Goal: Information Seeking & Learning: Learn about a topic

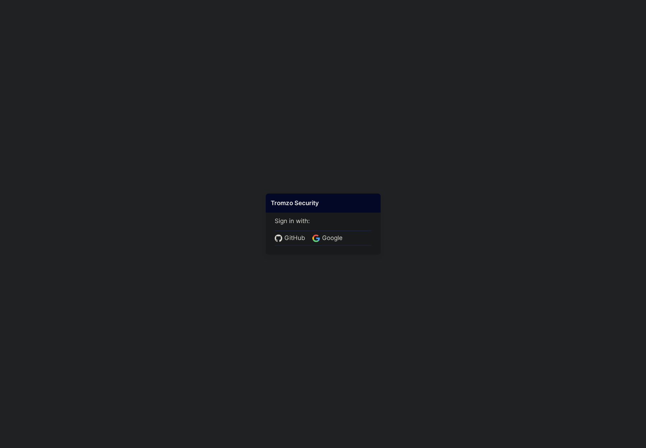
click at [357, 254] on div "Tromzo Security Sign in with: GitHub Google" at bounding box center [323, 223] width 115 height 61
click at [352, 237] on div "GitHub Google" at bounding box center [323, 238] width 97 height 15
click at [349, 238] on div "GitHub Google" at bounding box center [323, 238] width 97 height 15
click at [339, 240] on span "Google" at bounding box center [332, 238] width 25 height 9
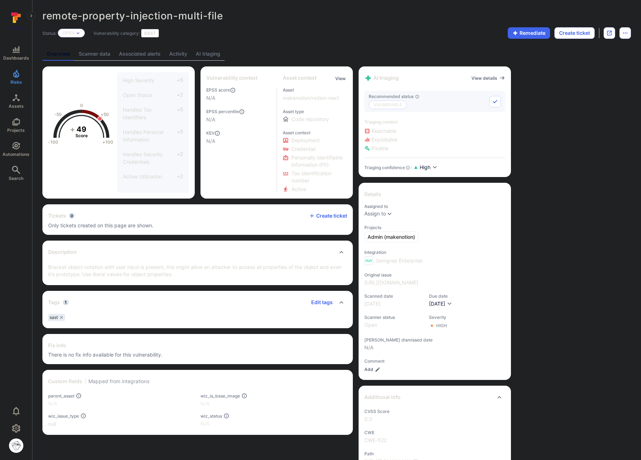
click at [174, 231] on div "Tickets 0 Create ticket Only tickets created on this page are shown." at bounding box center [197, 219] width 310 height 31
drag, startPoint x: 230, startPoint y: 17, endPoint x: 43, endPoint y: 13, distance: 187.2
click at [43, 13] on div "remote-property-injection-multi-file ... Show more" at bounding box center [285, 15] width 486 height 11
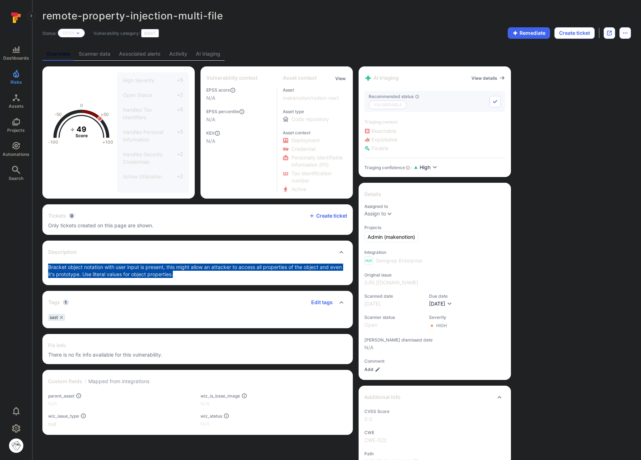
drag, startPoint x: 185, startPoint y: 272, endPoint x: 44, endPoint y: 269, distance: 141.6
click at [44, 269] on div "Bracket object notation with user input is present, this might allow an attacke…" at bounding box center [197, 275] width 310 height 22
click at [63, 272] on p "Bracket object notation with user input is present, this might allow an attacke…" at bounding box center [197, 271] width 299 height 14
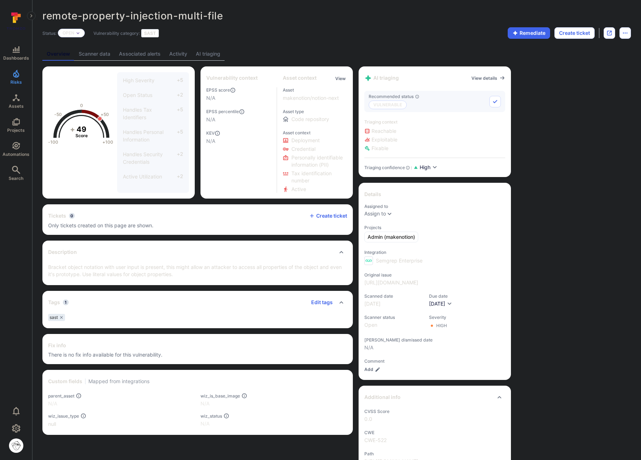
click at [215, 52] on link "AI triaging" at bounding box center [207, 53] width 33 height 13
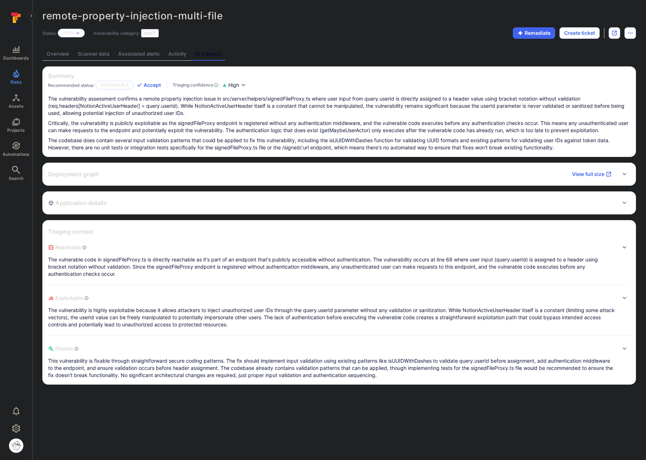
click at [62, 56] on link "Overview" at bounding box center [57, 53] width 31 height 13
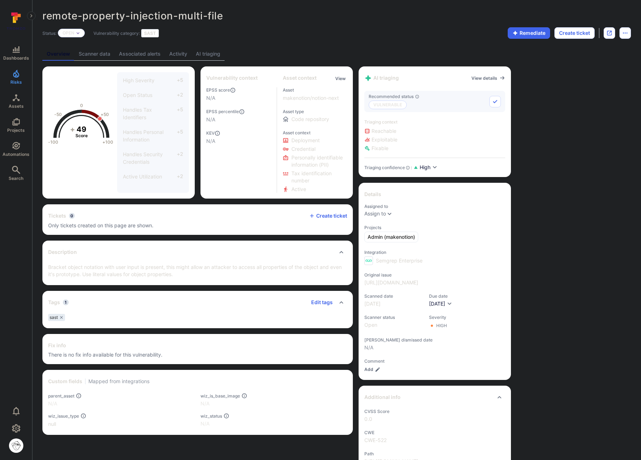
click at [204, 51] on link "AI triaging" at bounding box center [207, 53] width 33 height 13
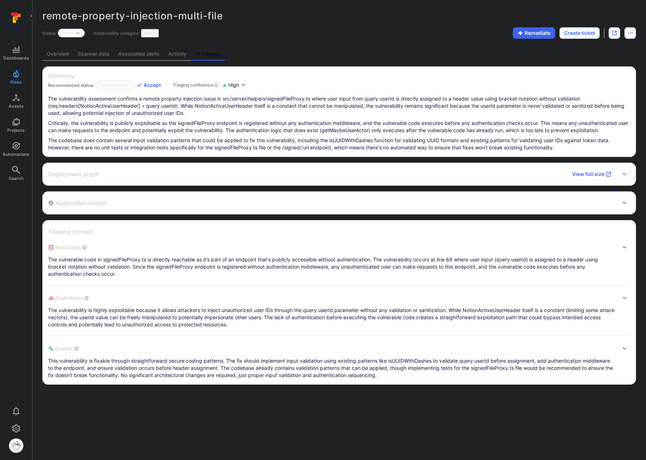
click at [202, 115] on p "The vulnerability assessment confirms a remote property injection issue in src/…" at bounding box center [339, 106] width 582 height 22
click at [184, 112] on p "The vulnerability assessment confirms a remote property injection issue in src/…" at bounding box center [339, 106] width 582 height 22
click at [192, 107] on p "The vulnerability assessment confirms a remote property injection issue in src/…" at bounding box center [339, 106] width 582 height 22
click at [215, 109] on p "The vulnerability assessment confirms a remote property injection issue in src/…" at bounding box center [339, 106] width 582 height 22
click at [224, 107] on p "The vulnerability assessment confirms a remote property injection issue in src/…" at bounding box center [339, 106] width 582 height 22
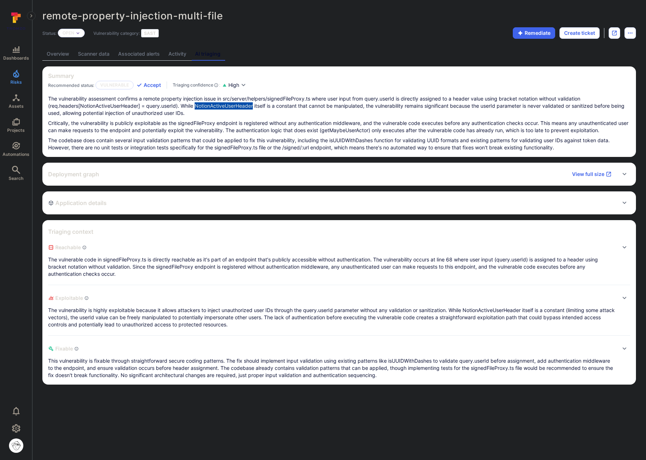
click at [224, 107] on p "The vulnerability assessment confirms a remote property injection issue in src/…" at bounding box center [339, 106] width 582 height 22
click at [275, 110] on p "The vulnerability assessment confirms a remote property injection issue in src/…" at bounding box center [339, 106] width 582 height 22
click at [197, 105] on p "The vulnerability assessment confirms a remote property injection issue in src/…" at bounding box center [339, 106] width 582 height 22
click at [224, 106] on p "The vulnerability assessment confirms a remote property injection issue in src/…" at bounding box center [339, 106] width 582 height 22
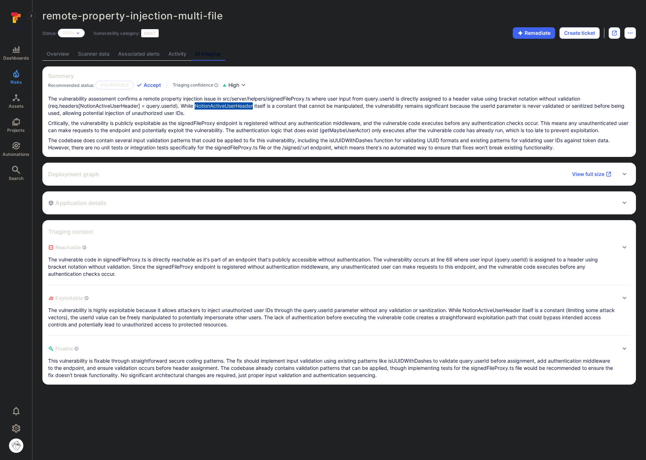
click at [243, 105] on p "The vulnerability assessment confirms a remote property injection issue in src/…" at bounding box center [339, 106] width 582 height 22
click at [580, 106] on p "The vulnerability assessment confirms a remote property injection issue in src/…" at bounding box center [339, 106] width 582 height 22
click at [587, 106] on p "The vulnerability assessment confirms a remote property injection issue in src/…" at bounding box center [339, 106] width 582 height 22
click at [598, 107] on p "The vulnerability assessment confirms a remote property injection issue in src/…" at bounding box center [339, 106] width 582 height 22
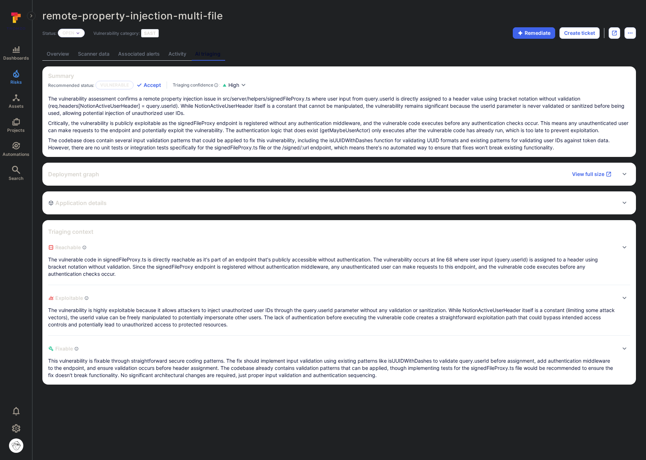
click at [607, 107] on p "The vulnerability assessment confirms a remote property injection issue in src/…" at bounding box center [339, 106] width 582 height 22
click at [618, 107] on p "The vulnerability assessment confirms a remote property injection issue in src/…" at bounding box center [339, 106] width 582 height 22
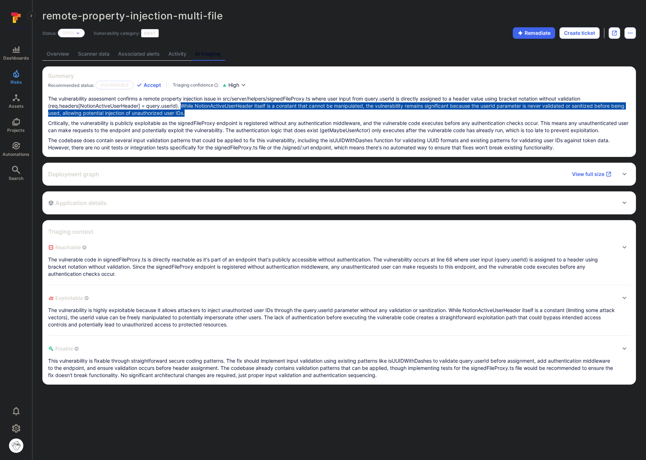
drag, startPoint x: 186, startPoint y: 114, endPoint x: 181, endPoint y: 106, distance: 8.8
click at [181, 106] on p "The vulnerability assessment confirms a remote property injection issue in src/…" at bounding box center [339, 106] width 582 height 22
click at [179, 110] on p "The vulnerability assessment confirms a remote property injection issue in src/…" at bounding box center [339, 106] width 582 height 22
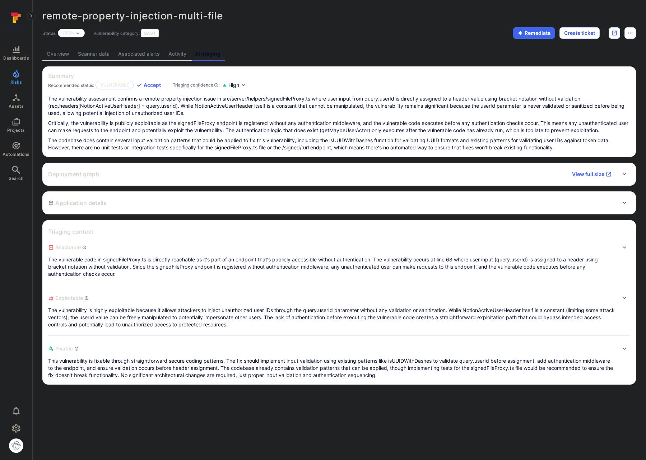
click at [184, 106] on p "The vulnerability assessment confirms a remote property injection issue in src/…" at bounding box center [339, 106] width 582 height 22
click at [128, 106] on p "The vulnerability assessment confirms a remote property injection issue in src/…" at bounding box center [339, 106] width 582 height 22
click at [213, 106] on p "The vulnerability assessment confirms a remote property injection issue in src/…" at bounding box center [339, 106] width 582 height 22
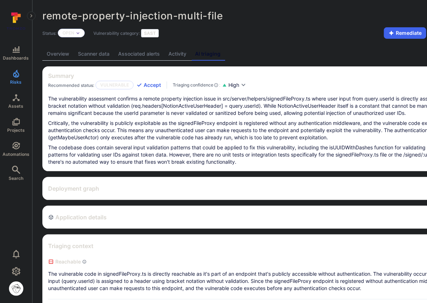
click at [274, 116] on p "The vulnerability assessment confirms a remote property injection issue in src/…" at bounding box center [274, 106] width 453 height 22
click at [106, 114] on p "The vulnerability assessment confirms a remote property injection issue in src/…" at bounding box center [274, 106] width 453 height 22
drag, startPoint x: 393, startPoint y: 114, endPoint x: 438, endPoint y: 113, distance: 44.9
click at [427, 113] on html "Dashboards Risks Assets Projects Automations Search 0 Risks Vulnerabilities Ale…" at bounding box center [213, 151] width 427 height 303
click at [407, 112] on p "The vulnerability assessment confirms a remote property injection issue in src/…" at bounding box center [274, 106] width 453 height 22
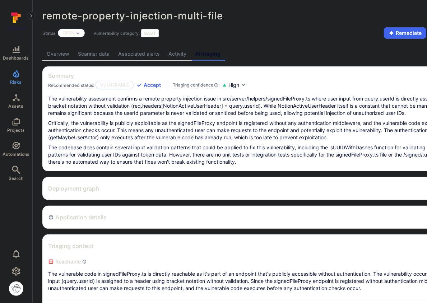
click at [350, 116] on p "The vulnerability assessment confirms a remote property injection issue in src/…" at bounding box center [274, 106] width 453 height 22
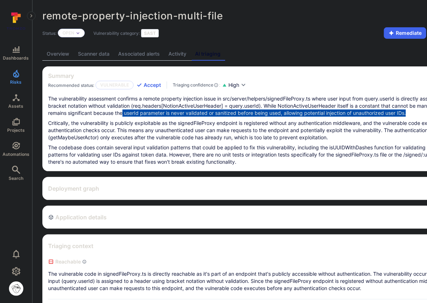
scroll to position [0, 90]
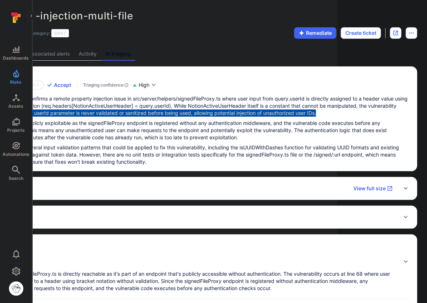
drag, startPoint x: 154, startPoint y: 113, endPoint x: 414, endPoint y: 111, distance: 260.5
click at [337, 115] on html "Dashboards Risks Assets Projects Automations Search 0 Risks Vulnerabilities Ale…" at bounding box center [123, 151] width 427 height 303
click at [373, 112] on p "The vulnerability assessment confirms a remote property injection issue in src/…" at bounding box center [184, 106] width 453 height 22
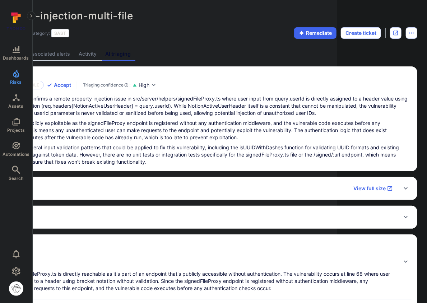
click at [349, 112] on p "The vulnerability assessment confirms a remote property injection issue in src/…" at bounding box center [184, 106] width 453 height 22
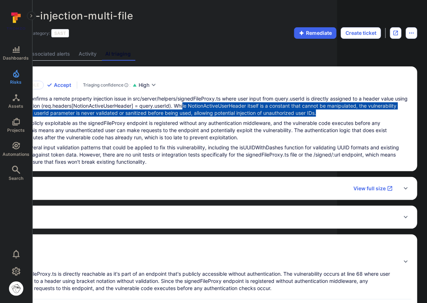
drag, startPoint x: 353, startPoint y: 112, endPoint x: 199, endPoint y: 108, distance: 154.2
click at [199, 108] on p "The vulnerability assessment confirms a remote property injection issue in src/…" at bounding box center [184, 106] width 453 height 22
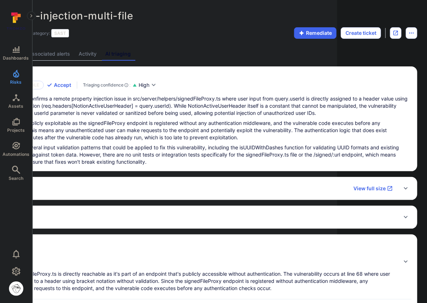
click at [176, 107] on p "The vulnerability assessment confirms a remote property injection issue in src/…" at bounding box center [184, 106] width 453 height 22
drag, startPoint x: 184, startPoint y: 106, endPoint x: 156, endPoint y: 106, distance: 28.0
click at [156, 106] on p "The vulnerability assessment confirms a remote property injection issue in src/…" at bounding box center [184, 106] width 453 height 22
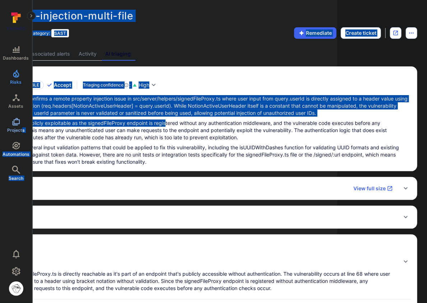
drag, startPoint x: 167, startPoint y: 120, endPoint x: 22, endPoint y: 127, distance: 145.7
click at [22, 127] on div "Dashboards Risks Assets Projects Automations Search 0 Risks Vulnerabilities Ale…" at bounding box center [168, 212] width 517 height 424
click at [137, 117] on div "The vulnerability assessment confirms a remote property injection issue in src/…" at bounding box center [184, 130] width 453 height 70
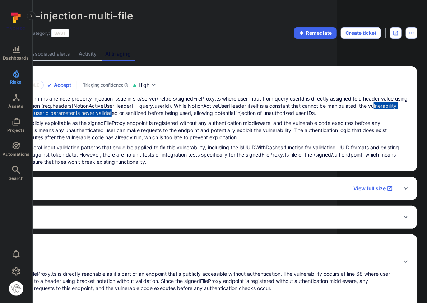
scroll to position [0, 0]
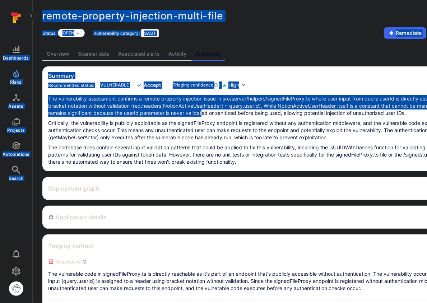
drag, startPoint x: 143, startPoint y: 115, endPoint x: -11, endPoint y: 113, distance: 154.1
click at [0, 113] on html "Dashboards Risks Assets Projects Automations Search 0 Risks Vulnerabilities Ale…" at bounding box center [213, 151] width 427 height 303
click at [196, 116] on p "The vulnerability assessment confirms a remote property injection issue in src/…" at bounding box center [274, 106] width 453 height 22
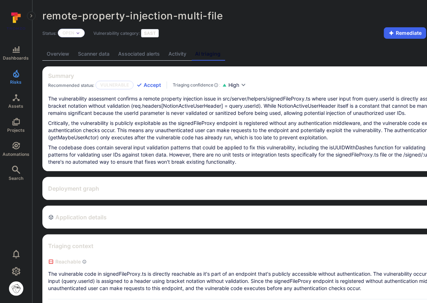
click at [171, 122] on p "Critically, the vulnerability is publicly exploitable as the signedFileProxy en…" at bounding box center [274, 131] width 453 height 22
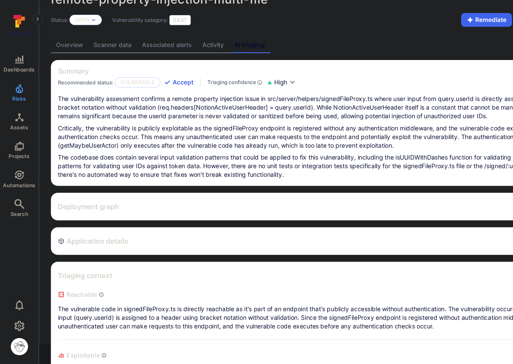
scroll to position [17, 0]
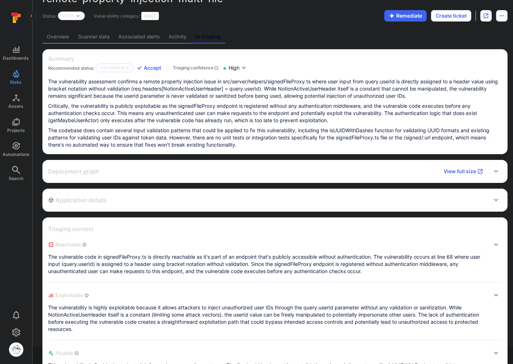
click at [178, 142] on p "The codebase does contain several input validation patterns that could be appli…" at bounding box center [274, 138] width 453 height 22
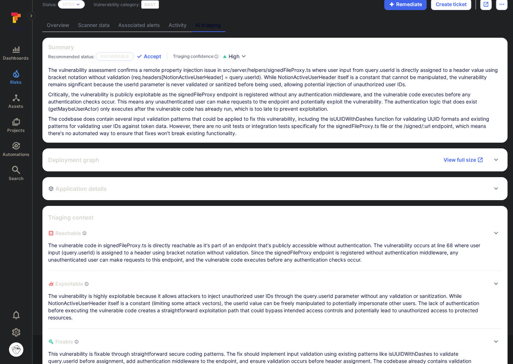
scroll to position [59, 0]
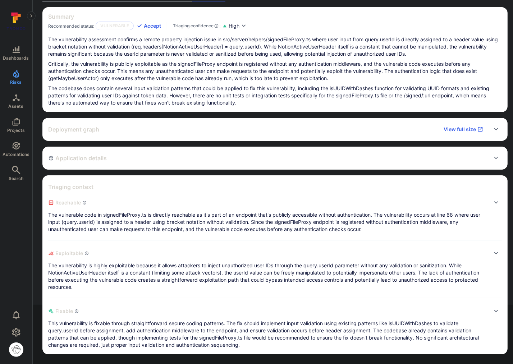
click at [71, 202] on span "Reachable" at bounding box center [267, 202] width 439 height 11
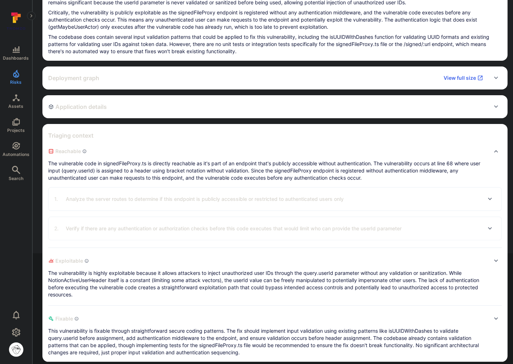
scroll to position [110, 0]
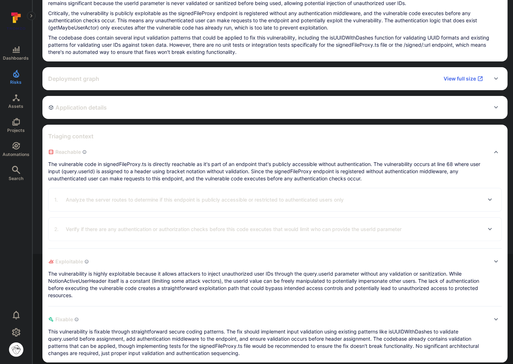
click at [122, 231] on p "Verify if there are any authentication or authorization checks before this code…" at bounding box center [234, 229] width 336 height 7
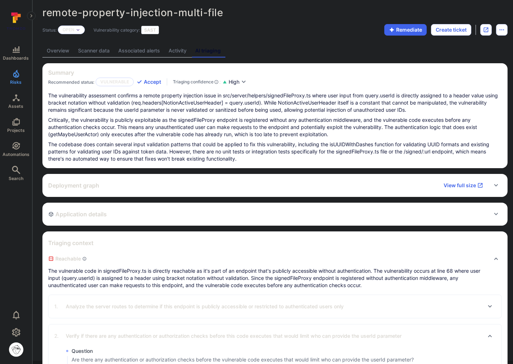
scroll to position [0, 0]
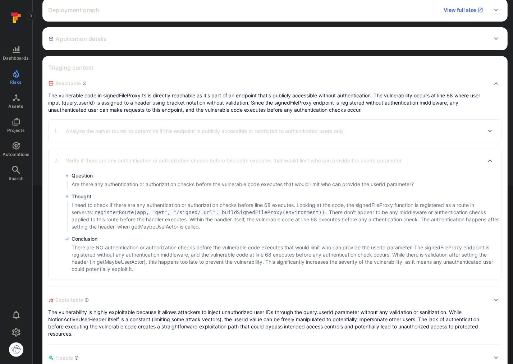
click at [154, 309] on p "The vulnerability is highly exploitable because it allows attackers to inject u…" at bounding box center [267, 323] width 439 height 29
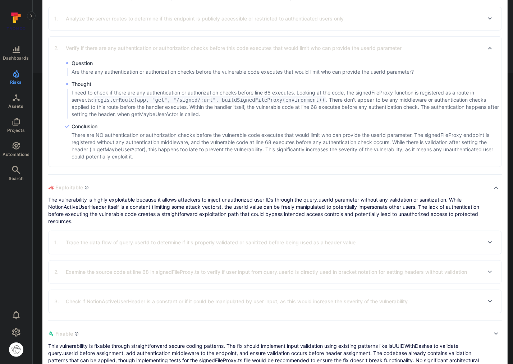
scroll to position [295, 0]
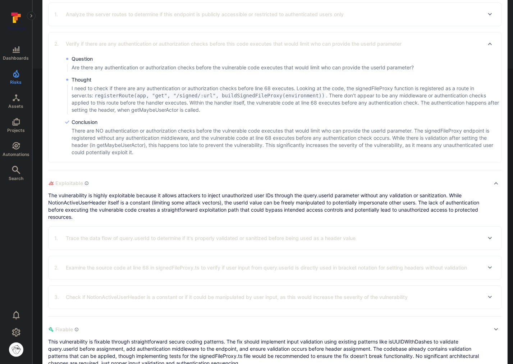
click at [122, 235] on p "Trace the data flow of query.userId to determine if it's properly validated or …" at bounding box center [211, 238] width 290 height 7
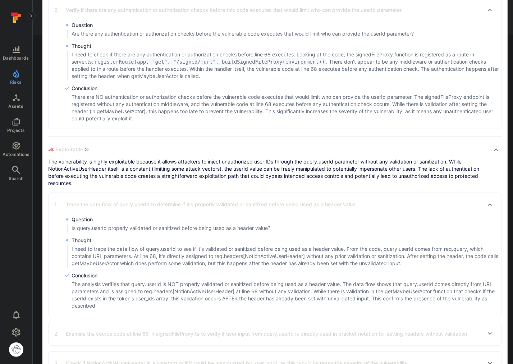
scroll to position [341, 0]
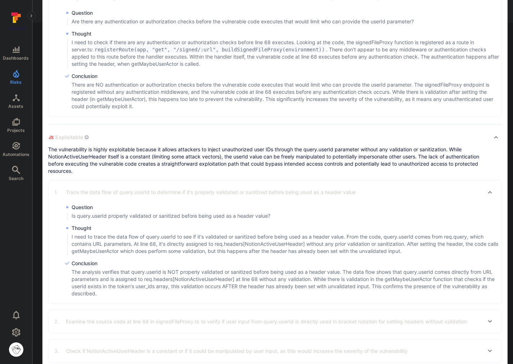
click at [317, 281] on p "The analysis verifies that query.userId is NOT properly validated or sanitized …" at bounding box center [286, 282] width 430 height 29
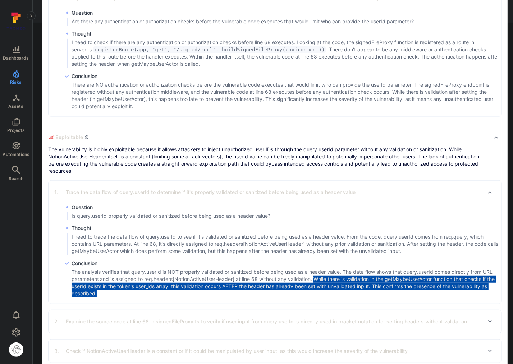
drag, startPoint x: 316, startPoint y: 280, endPoint x: 220, endPoint y: 290, distance: 96.9
click at [220, 290] on p "The analysis verifies that query.userId is NOT properly validated or sanitized …" at bounding box center [286, 282] width 430 height 29
click at [274, 287] on p "The analysis verifies that query.userId is NOT properly validated or sanitized …" at bounding box center [286, 282] width 430 height 29
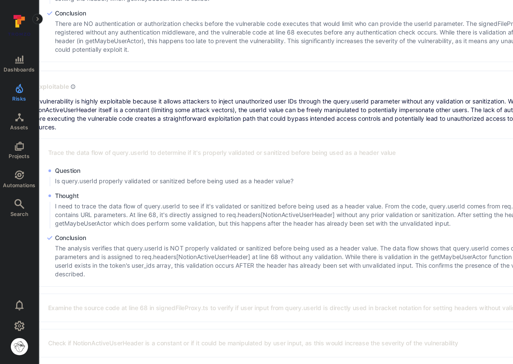
scroll to position [406, 4]
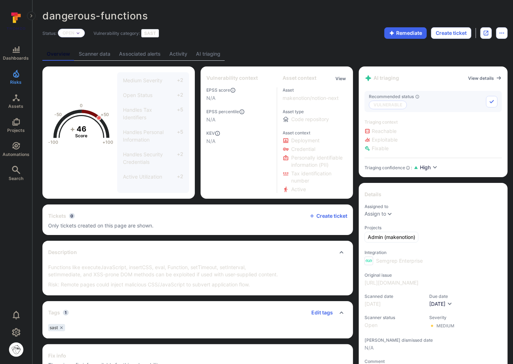
click at [225, 52] on div "Overview Scanner data Associated alerts Activity AI triaging" at bounding box center [274, 53] width 465 height 13
click at [218, 54] on link "AI triaging" at bounding box center [207, 53] width 33 height 13
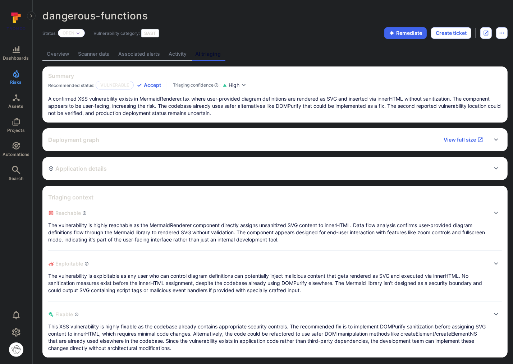
click at [107, 232] on p "The vulnerability is highly reachable as the MermaidRenderer component directly…" at bounding box center [267, 233] width 439 height 22
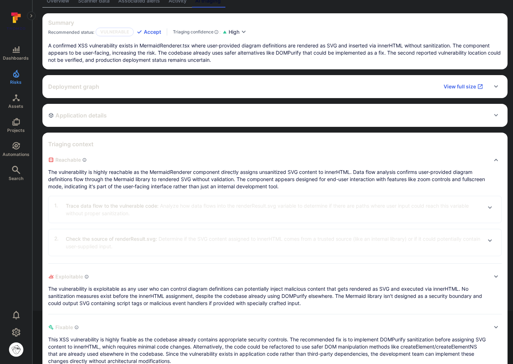
scroll to position [56, 0]
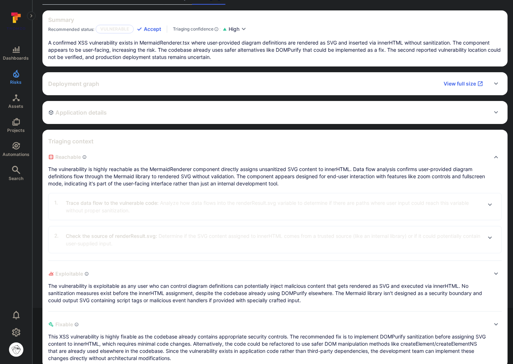
click at [97, 208] on span "Analyze how data flows into the renderResult.svg variable to determine if there…" at bounding box center [267, 207] width 403 height 14
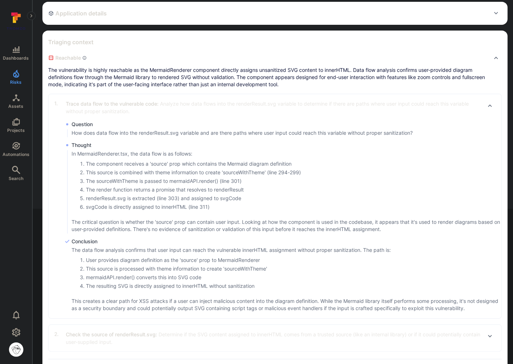
scroll to position [163, 0]
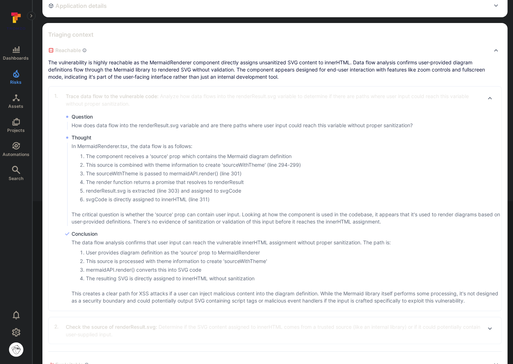
click at [213, 256] on ol "User provides diagram definition as the 'source' prop to MermaidRenderer This s…" at bounding box center [286, 265] width 430 height 33
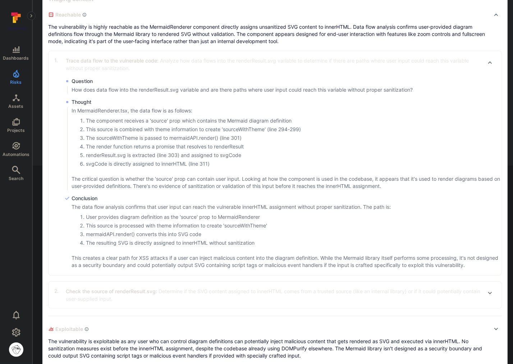
scroll to position [203, 0]
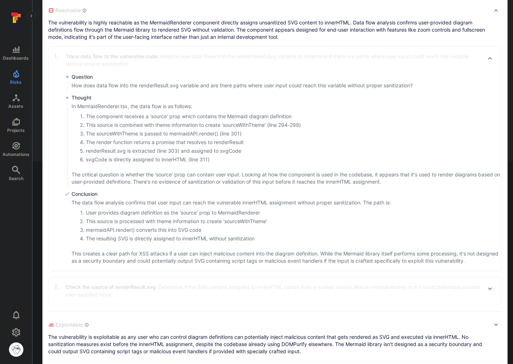
click at [74, 296] on span "Determine if the SVG content assigned to innerHTML comes from a trusted source …" at bounding box center [273, 291] width 414 height 14
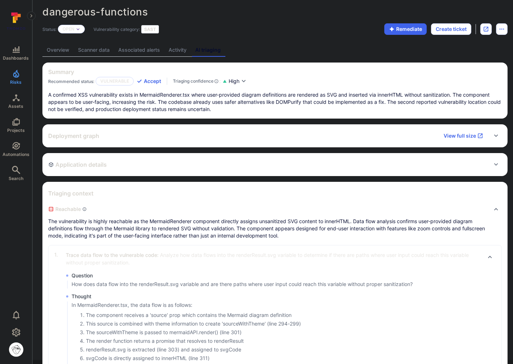
scroll to position [0, 0]
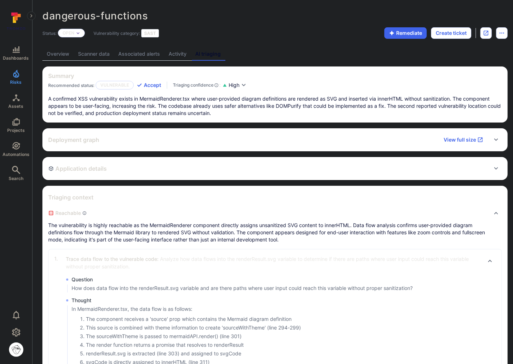
click at [95, 166] on h2 "Application details" at bounding box center [77, 168] width 59 height 7
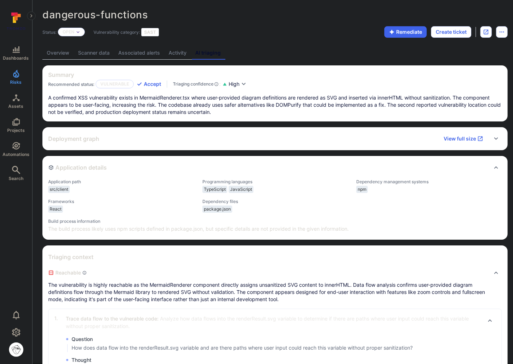
scroll to position [6, 0]
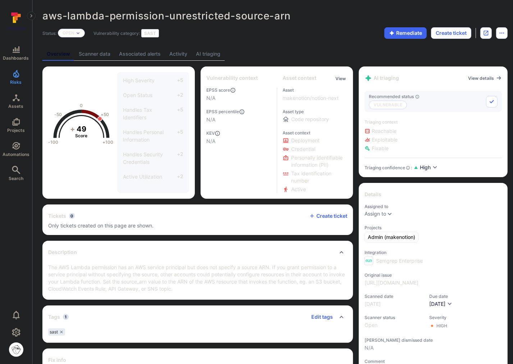
click at [197, 51] on link "AI triaging" at bounding box center [207, 53] width 33 height 13
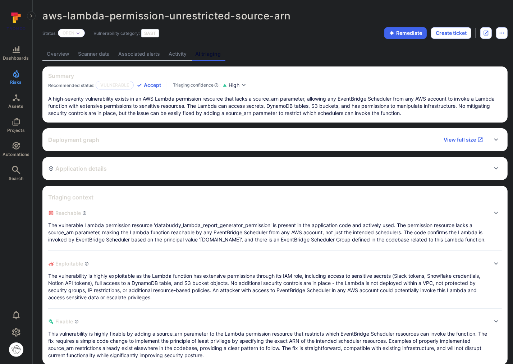
click at [53, 56] on link "Overview" at bounding box center [57, 53] width 31 height 13
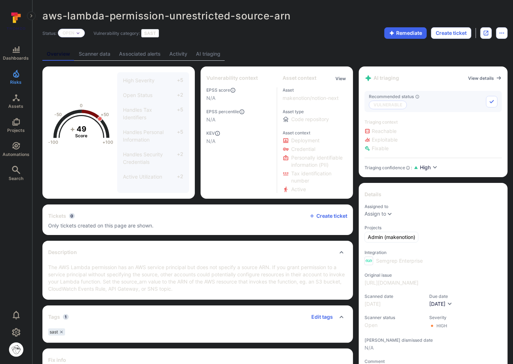
click at [100, 55] on link "Scanner data" at bounding box center [94, 53] width 40 height 13
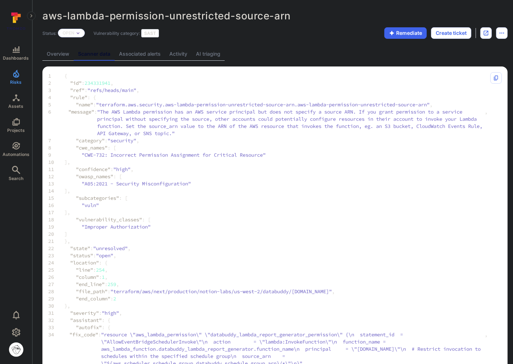
click at [214, 56] on link "AI triaging" at bounding box center [207, 53] width 33 height 13
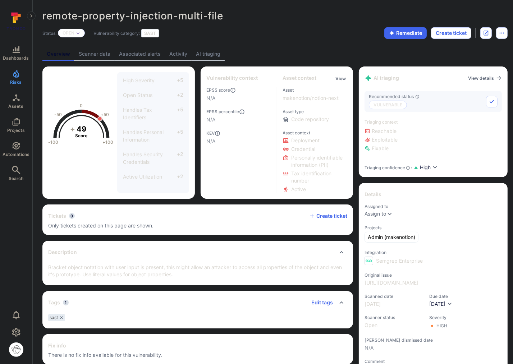
click at [206, 49] on link "AI triaging" at bounding box center [207, 53] width 33 height 13
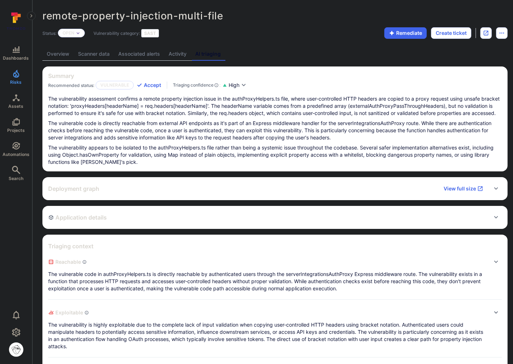
click at [56, 56] on link "Overview" at bounding box center [57, 53] width 31 height 13
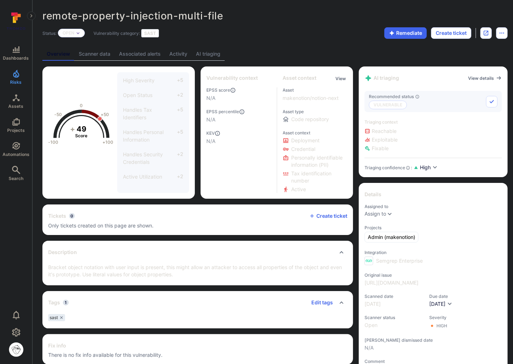
click at [59, 50] on link "Overview" at bounding box center [58, 53] width 32 height 13
click at [92, 53] on link "Scanner data" at bounding box center [94, 53] width 40 height 13
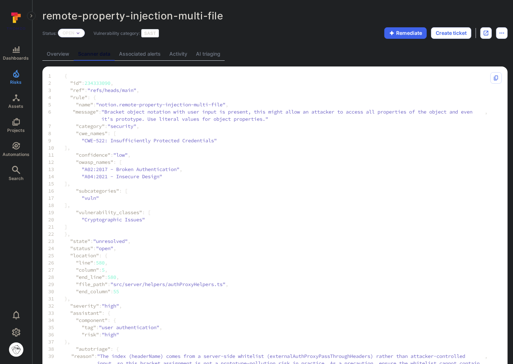
click at [143, 52] on link "Associated alerts" at bounding box center [140, 53] width 50 height 13
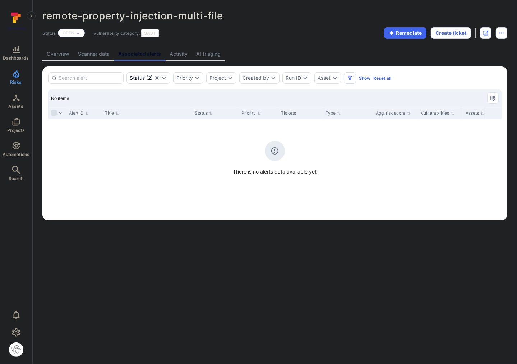
click at [178, 54] on link "Activity" at bounding box center [178, 53] width 27 height 13
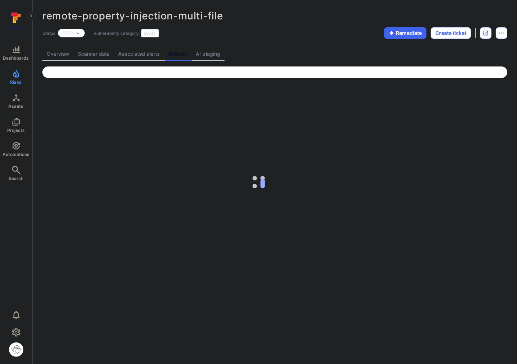
click at [201, 54] on link "AI triaging" at bounding box center [207, 53] width 33 height 13
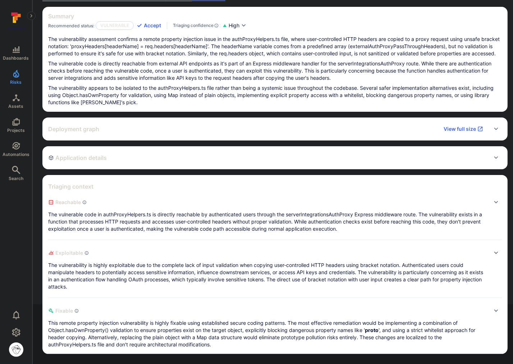
click at [104, 207] on span "Reachable" at bounding box center [267, 202] width 439 height 11
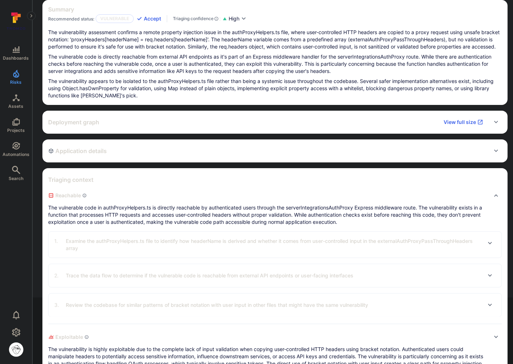
scroll to position [157, 0]
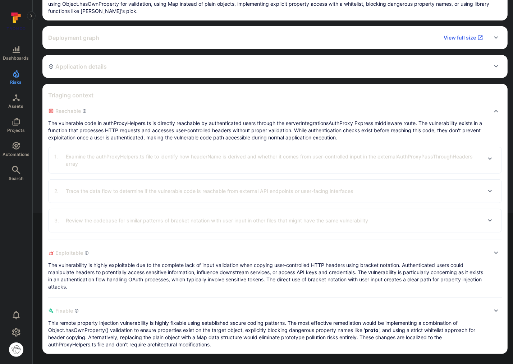
click at [108, 288] on p "The vulnerability is highly exploitable due to the complete lack of input valid…" at bounding box center [267, 276] width 439 height 29
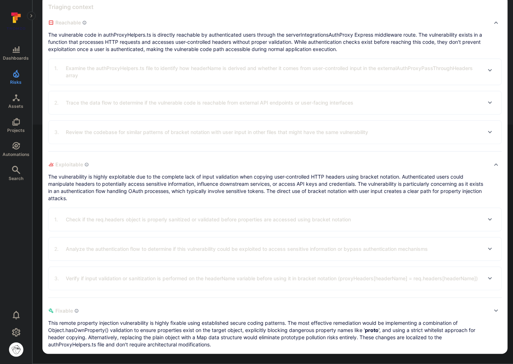
click at [110, 222] on div "1 . Check if the req.headers object is properly sanitized or validated before p…" at bounding box center [202, 219] width 296 height 11
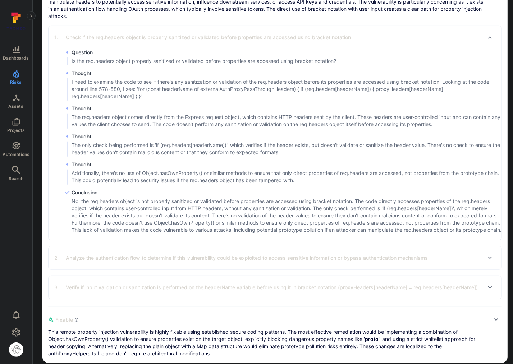
scroll to position [423, 0]
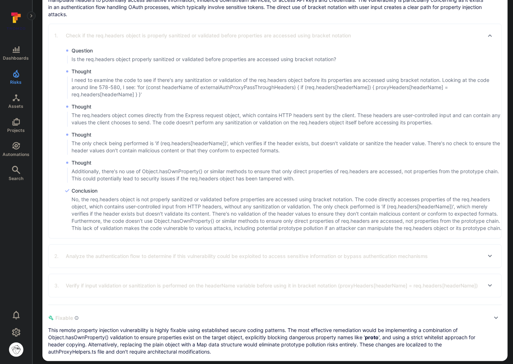
click at [150, 260] on p "Analyze the authentication flow to determine if this vulnerability could be exp…" at bounding box center [247, 256] width 362 height 7
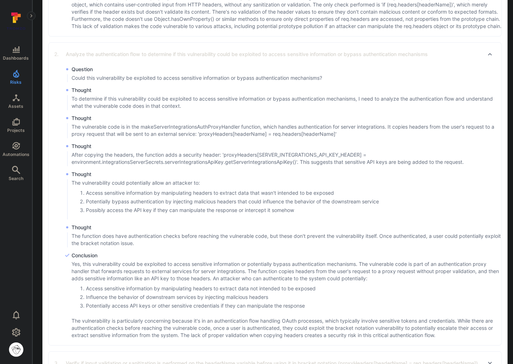
scroll to position [658, 0]
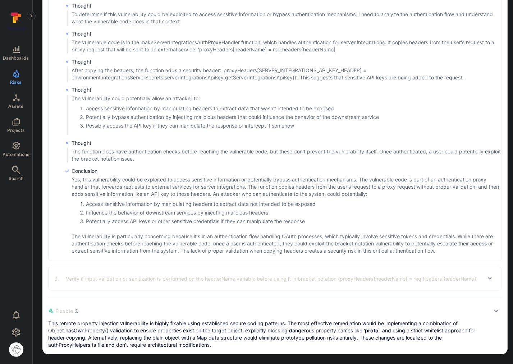
click at [149, 282] on p "Verify if input validation or sanitization is performed on the headerName varia…" at bounding box center [272, 278] width 412 height 7
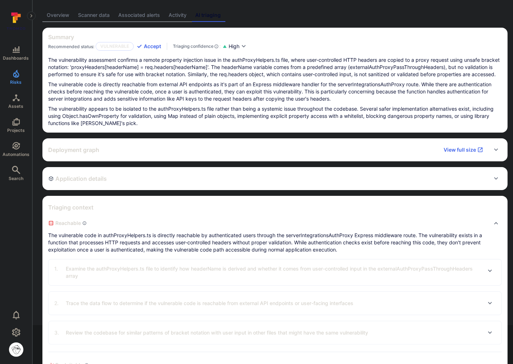
scroll to position [0, 0]
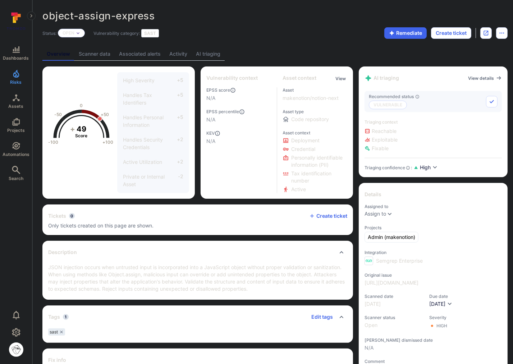
click at [218, 53] on link "AI triaging" at bounding box center [207, 53] width 33 height 13
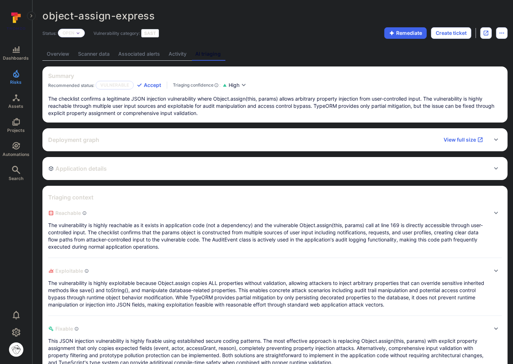
click at [53, 55] on link "Overview" at bounding box center [57, 53] width 31 height 13
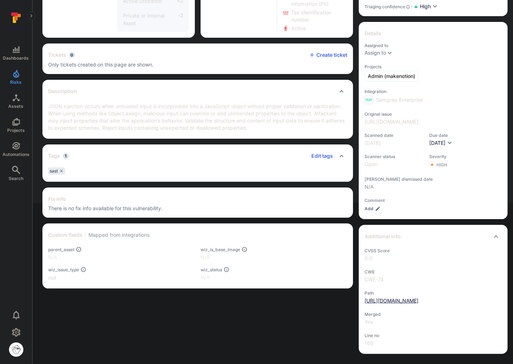
scroll to position [190, 0]
